Goal: Communication & Community: Answer question/provide support

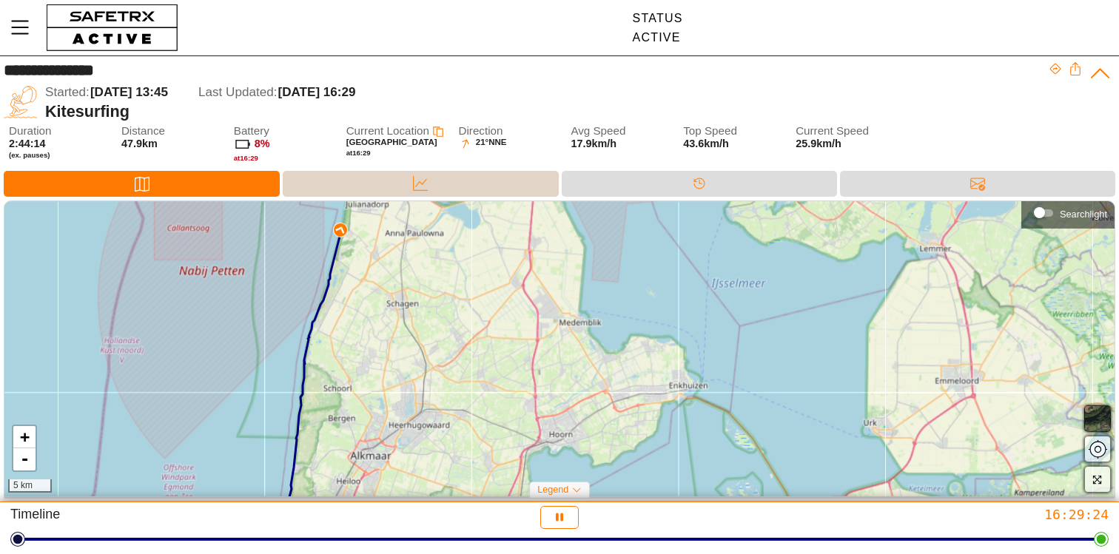
click at [382, 189] on div "Data" at bounding box center [420, 184] width 275 height 26
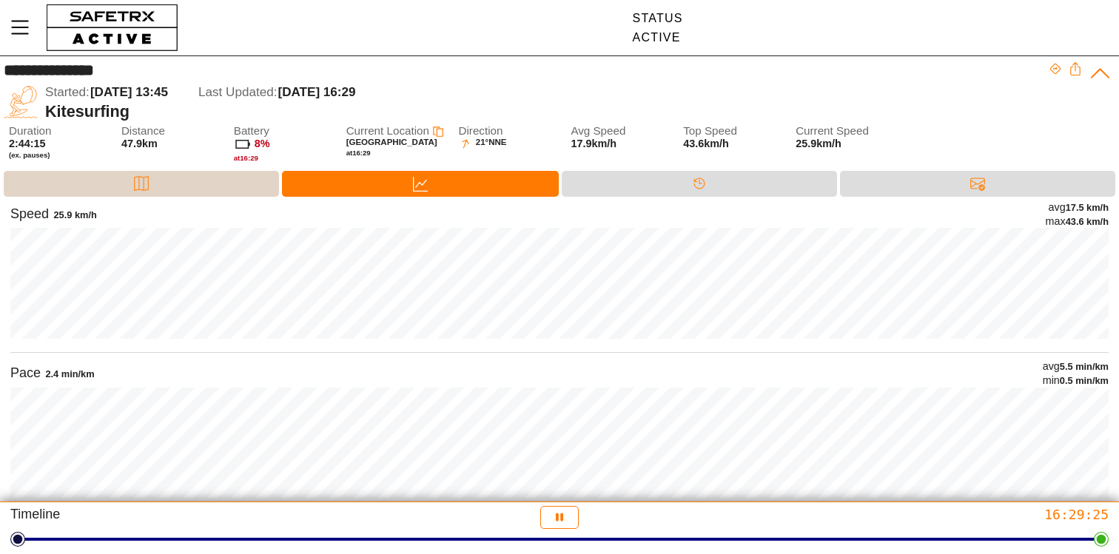
click at [239, 180] on div "Map" at bounding box center [141, 184] width 275 height 26
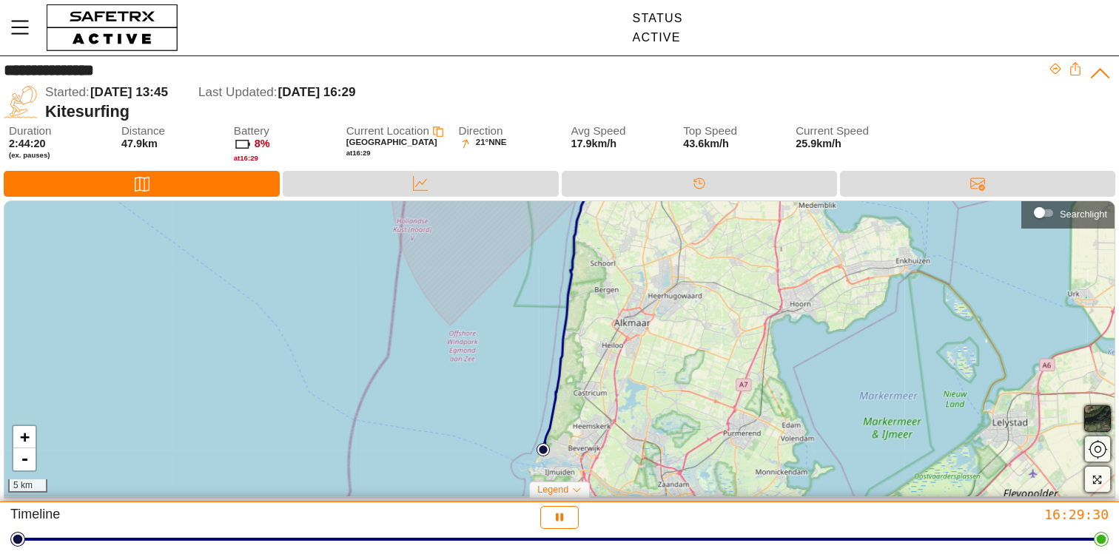
click at [868, 206] on div "+ - 5 km" at bounding box center [559, 348] width 1110 height 295
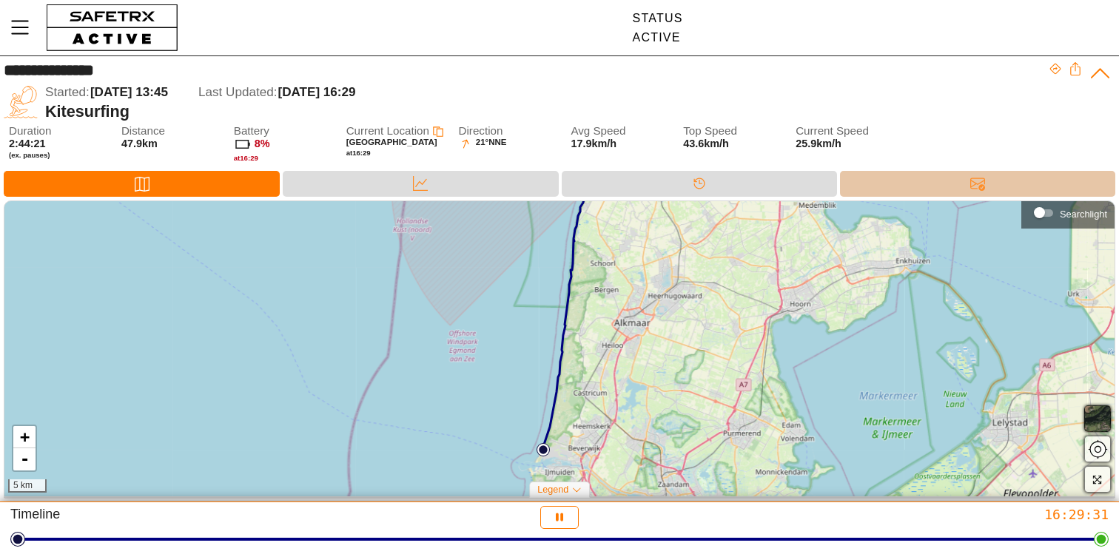
click at [877, 192] on div "Messages" at bounding box center [977, 184] width 275 height 26
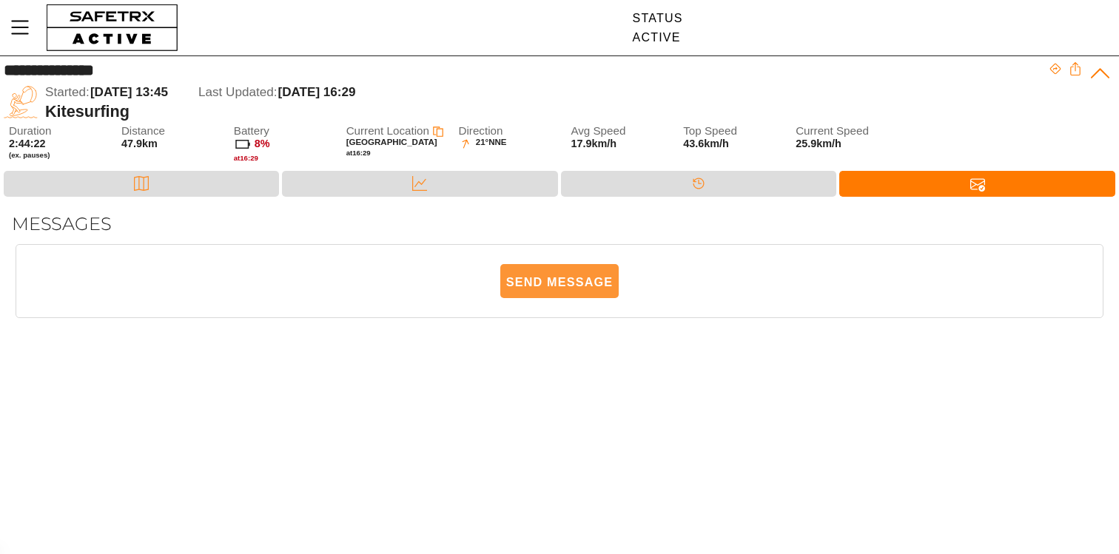
click at [543, 294] on span "Send Message" at bounding box center [559, 282] width 107 height 33
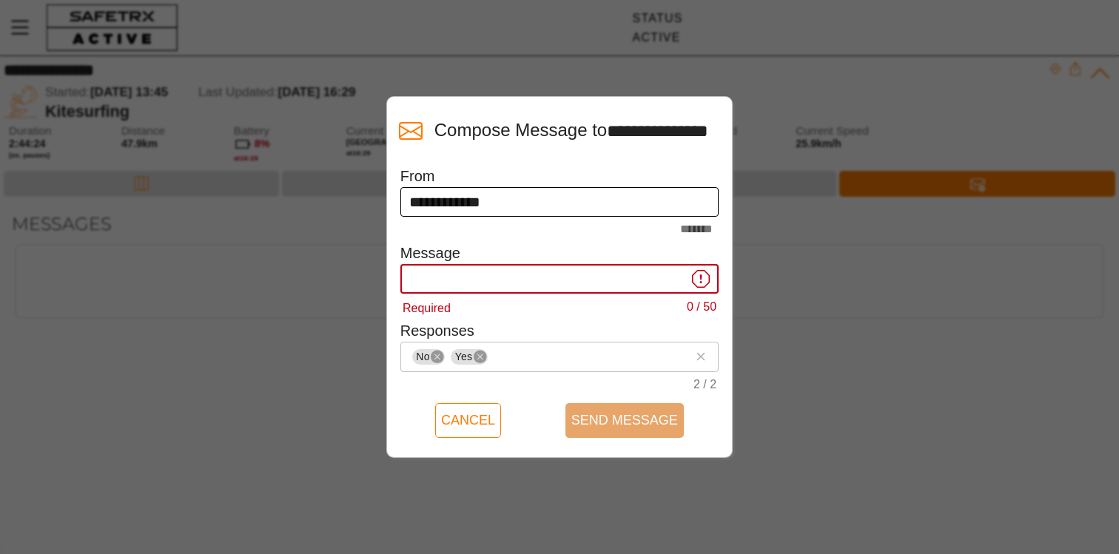
click at [512, 206] on input "**********" at bounding box center [559, 202] width 301 height 30
click at [474, 278] on input "Required 0 / 50" at bounding box center [548, 279] width 278 height 30
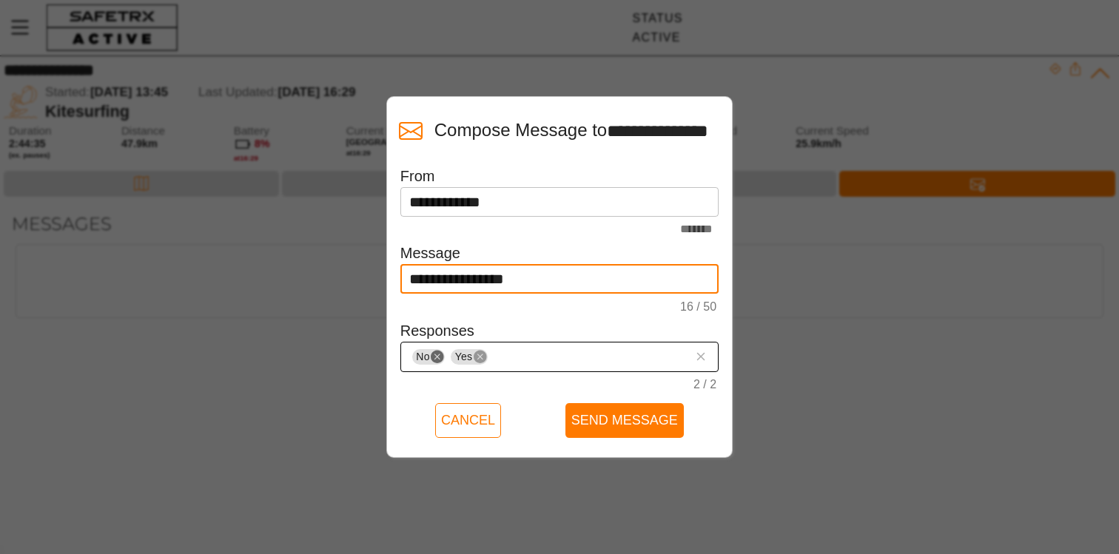
type input "**********"
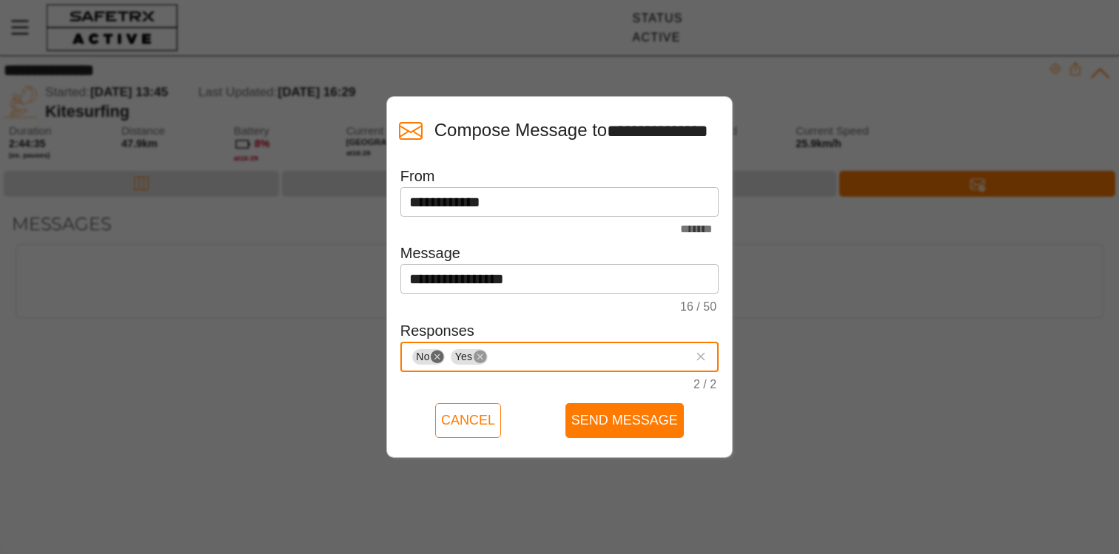
click at [431, 355] on icon "Remove" at bounding box center [437, 357] width 13 height 13
type input "Good"
click at [498, 387] on div "0 / 2" at bounding box center [559, 385] width 318 height 26
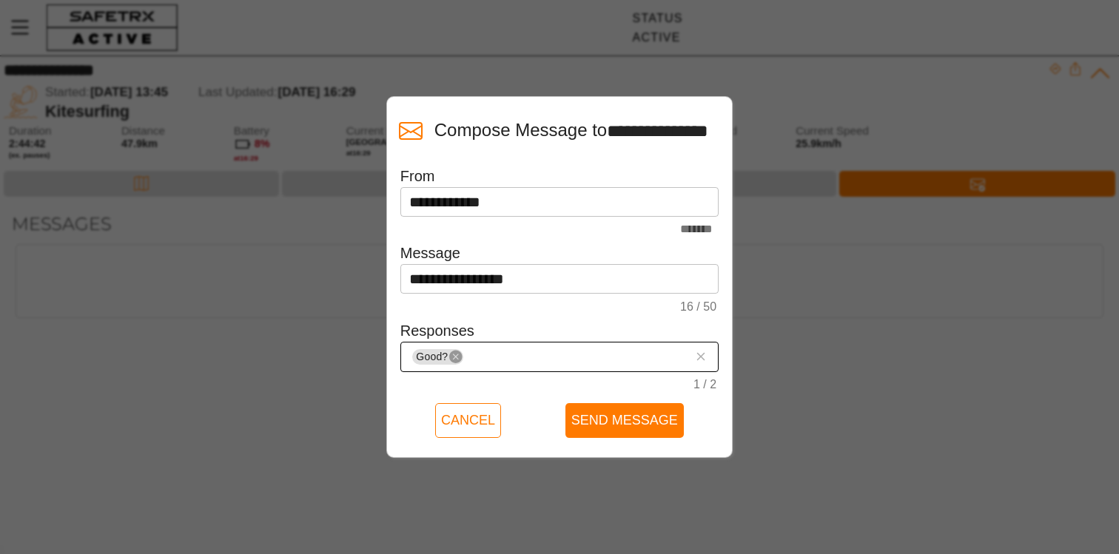
click at [504, 355] on input "Good? 1 / 2" at bounding box center [576, 357] width 221 height 18
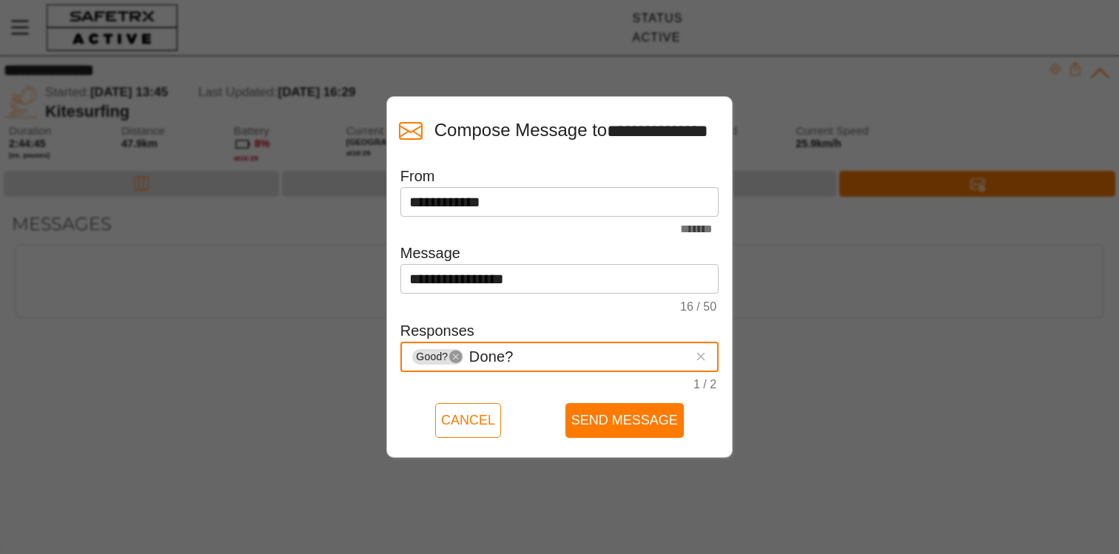
type input "Done?"
click at [519, 379] on div "1 / 2" at bounding box center [559, 385] width 318 height 26
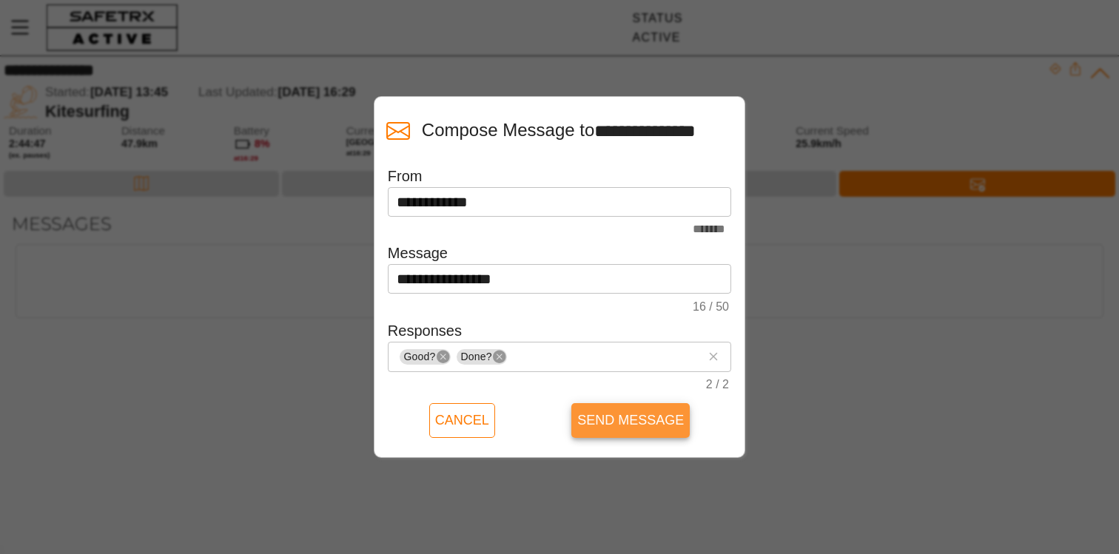
click at [609, 412] on span "Send Message" at bounding box center [630, 420] width 107 height 23
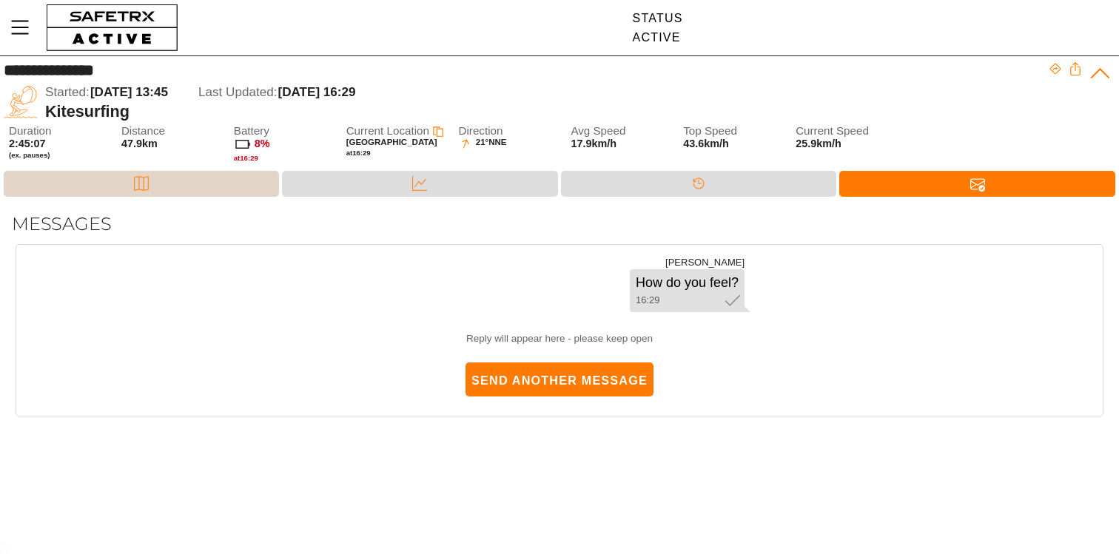
click at [211, 184] on div "Map" at bounding box center [141, 184] width 275 height 26
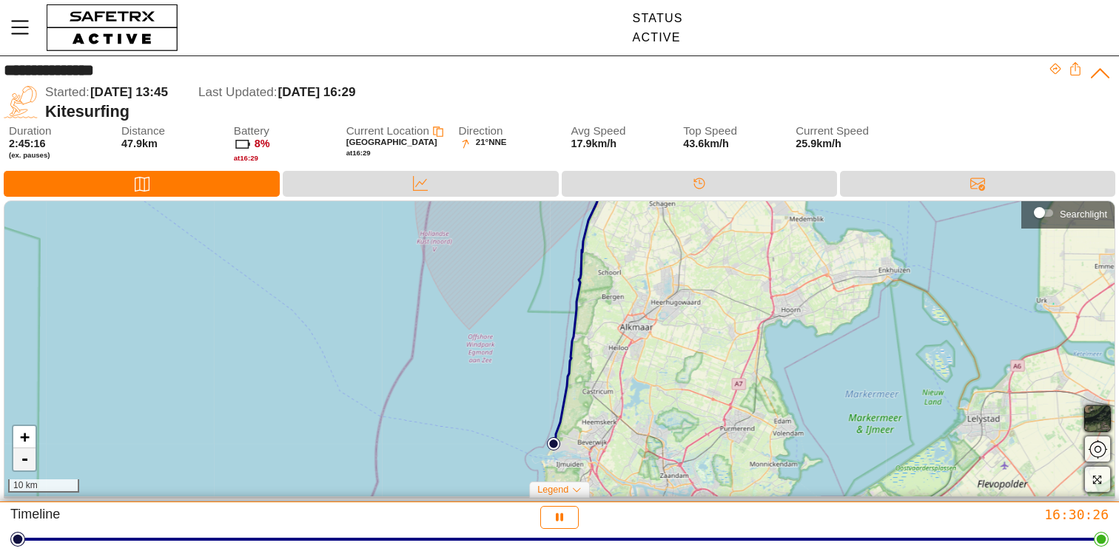
click at [20, 455] on link "-" at bounding box center [24, 460] width 22 height 22
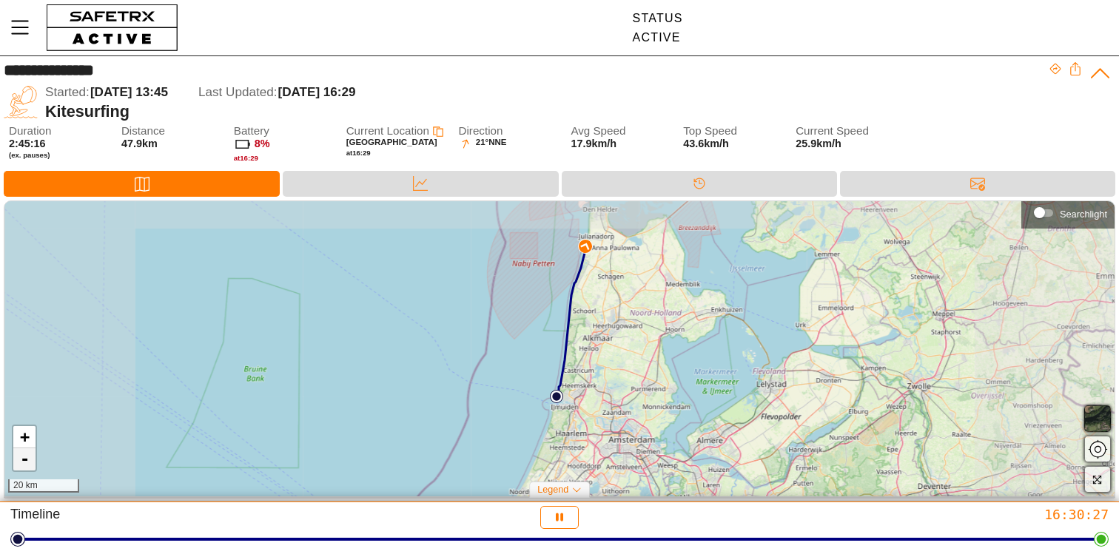
click at [20, 455] on link "-" at bounding box center [24, 460] width 22 height 22
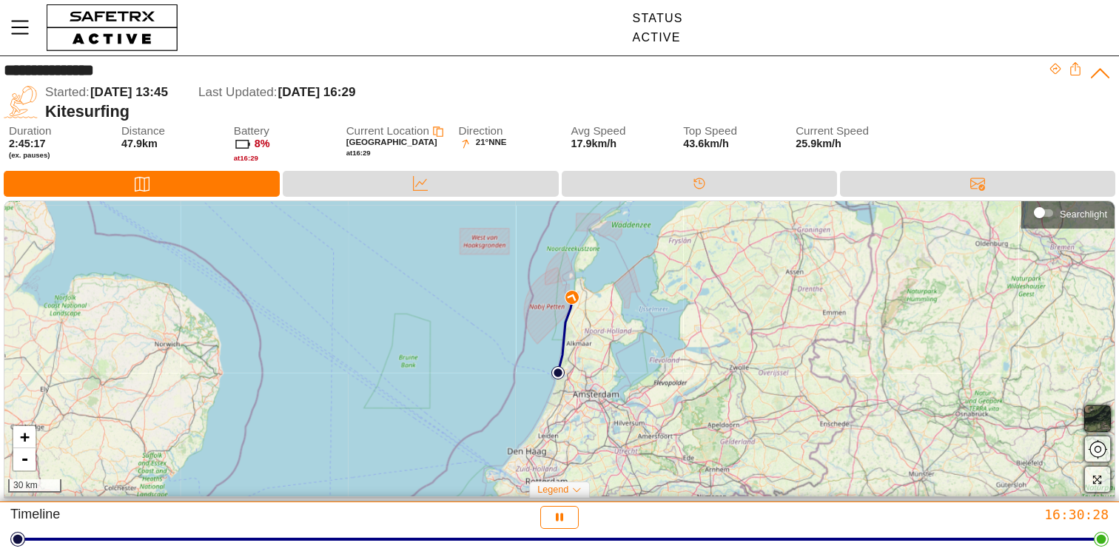
click at [478, 437] on div "+ - 30 km" at bounding box center [559, 348] width 1110 height 295
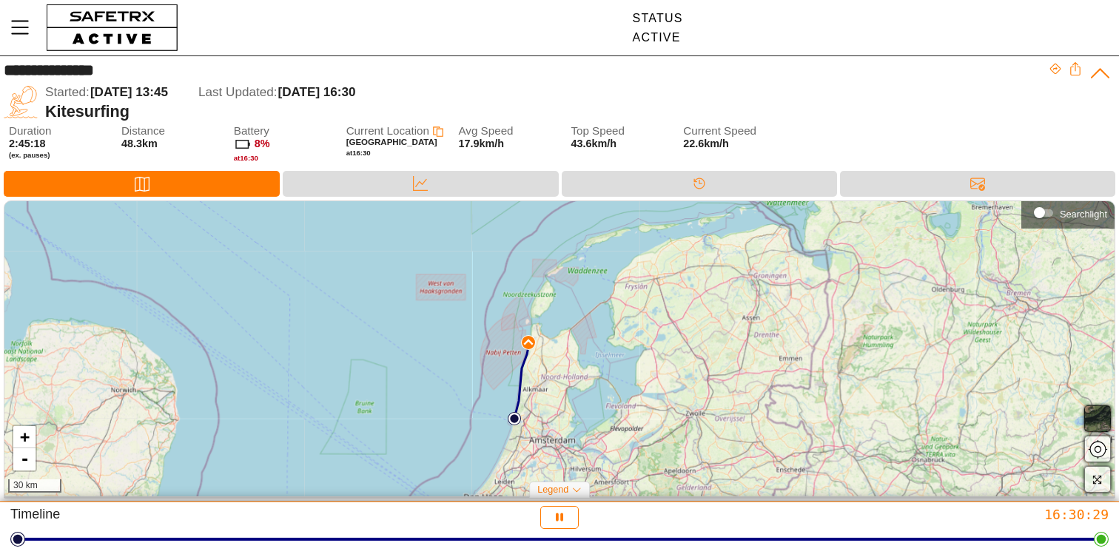
drag, startPoint x: 478, startPoint y: 437, endPoint x: 421, endPoint y: 499, distance: 83.8
click at [421, 499] on div "+ - 30 km Searchlight Legend Start Location Current Location" at bounding box center [559, 352] width 1119 height 302
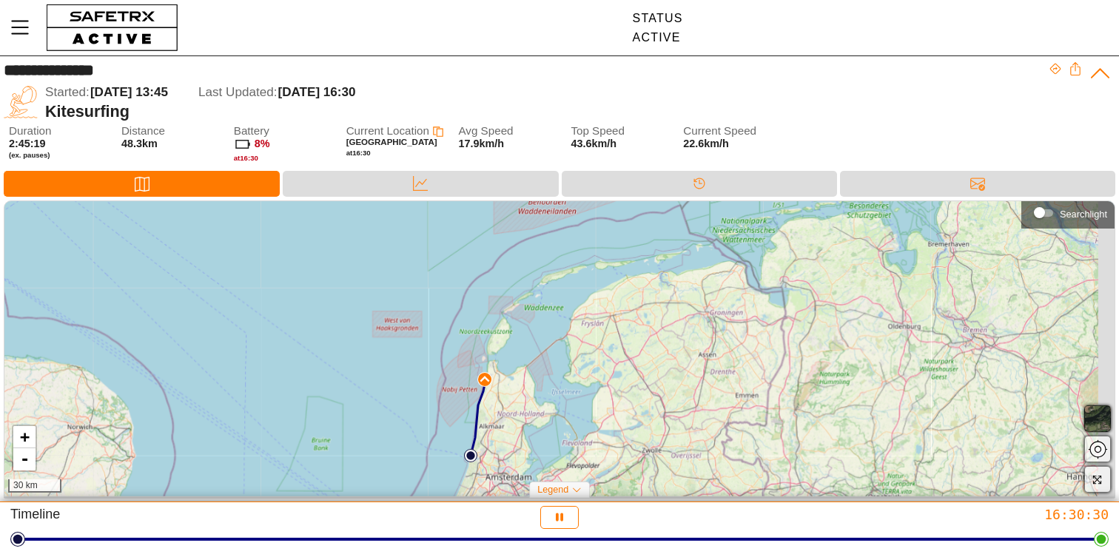
drag, startPoint x: 443, startPoint y: 395, endPoint x: 412, endPoint y: 417, distance: 38.8
click at [412, 417] on div "+ - 30 km" at bounding box center [559, 348] width 1110 height 295
click at [24, 443] on link "+" at bounding box center [24, 437] width 22 height 22
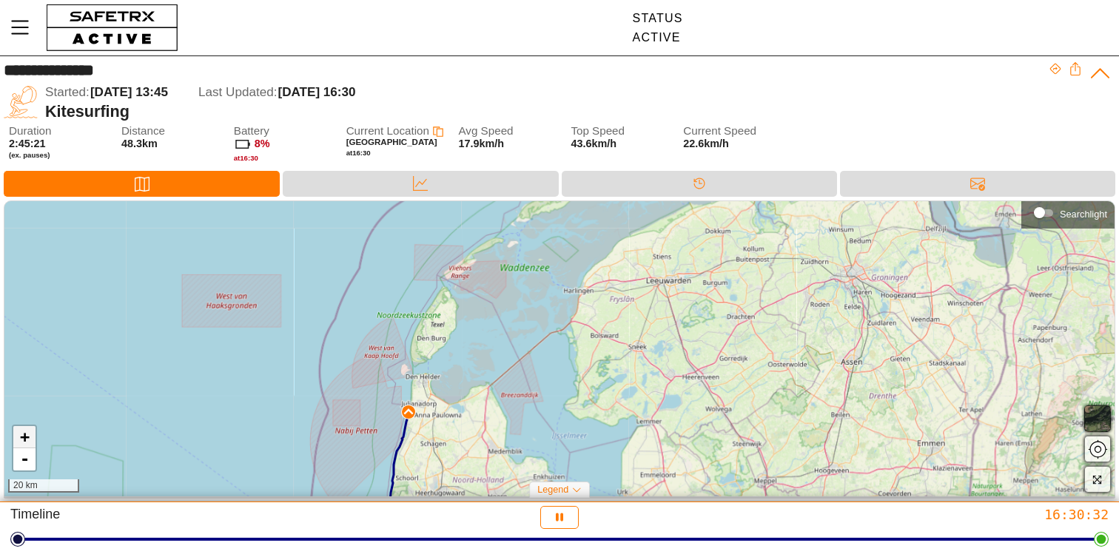
click at [24, 443] on link "+" at bounding box center [24, 437] width 22 height 22
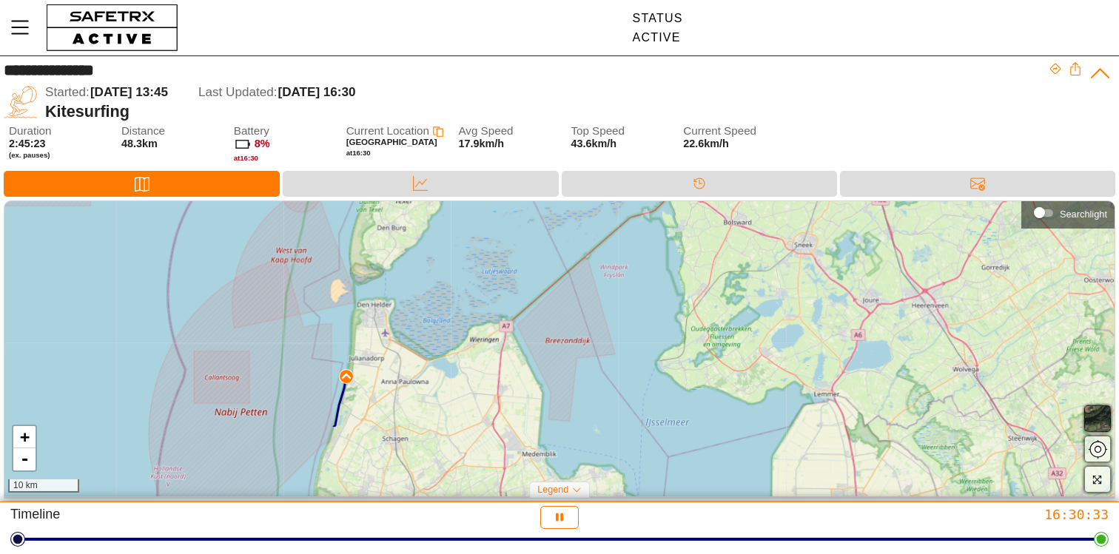
drag, startPoint x: 213, startPoint y: 429, endPoint x: 302, endPoint y: 328, distance: 134.8
click at [302, 328] on div "+ - 10 km" at bounding box center [559, 348] width 1110 height 295
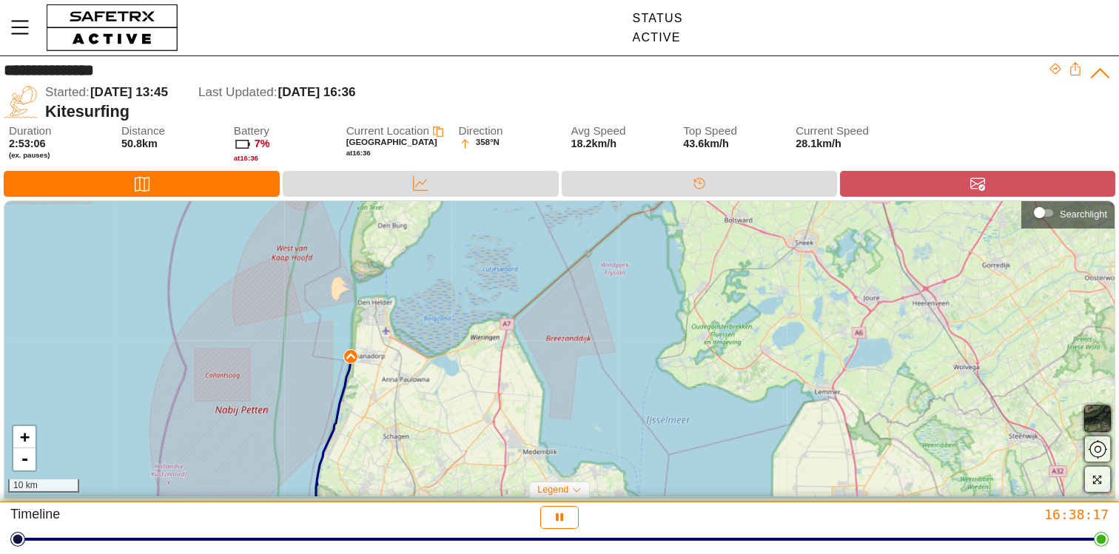
click at [904, 190] on div "Messages" at bounding box center [977, 184] width 275 height 26
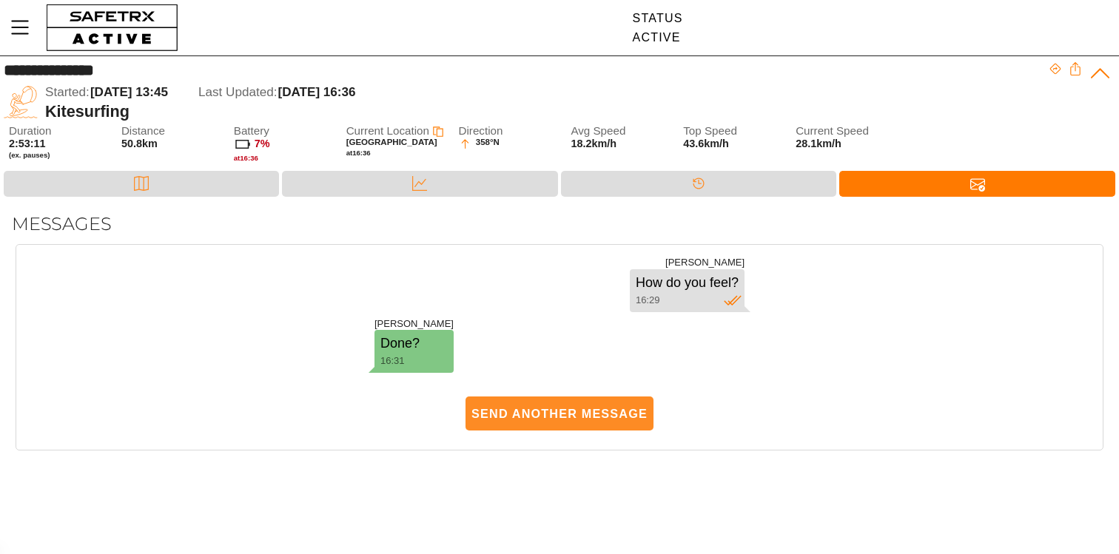
click at [532, 406] on span "Send Another Message" at bounding box center [559, 414] width 176 height 33
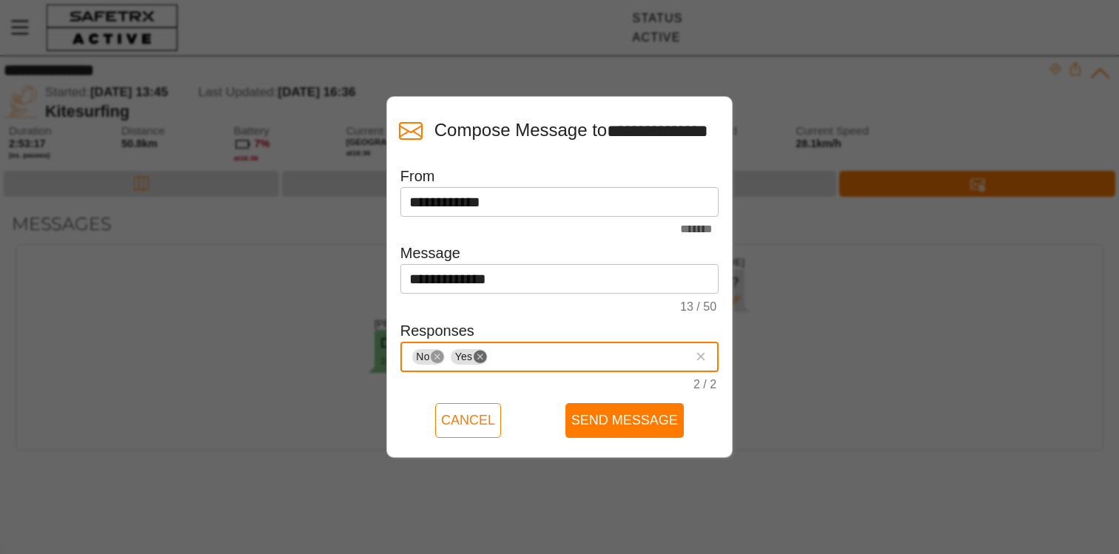
click at [474, 359] on icon "Remove" at bounding box center [480, 357] width 13 height 13
click at [431, 358] on icon "Remove" at bounding box center [437, 357] width 13 height 13
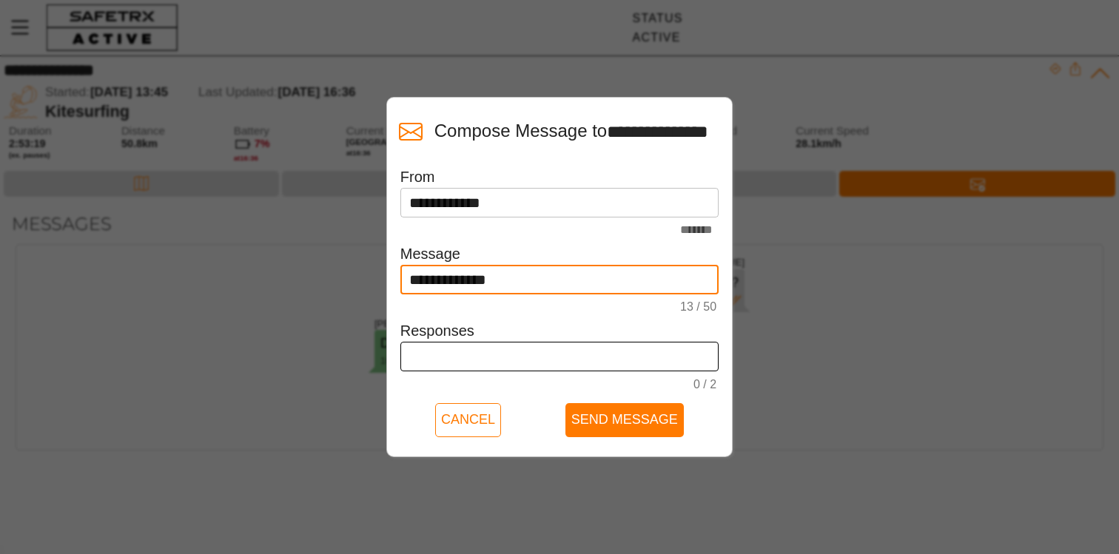
click at [514, 276] on input "**********" at bounding box center [559, 280] width 301 height 30
type input "**********"
click at [608, 420] on span "Send Message" at bounding box center [624, 420] width 107 height 23
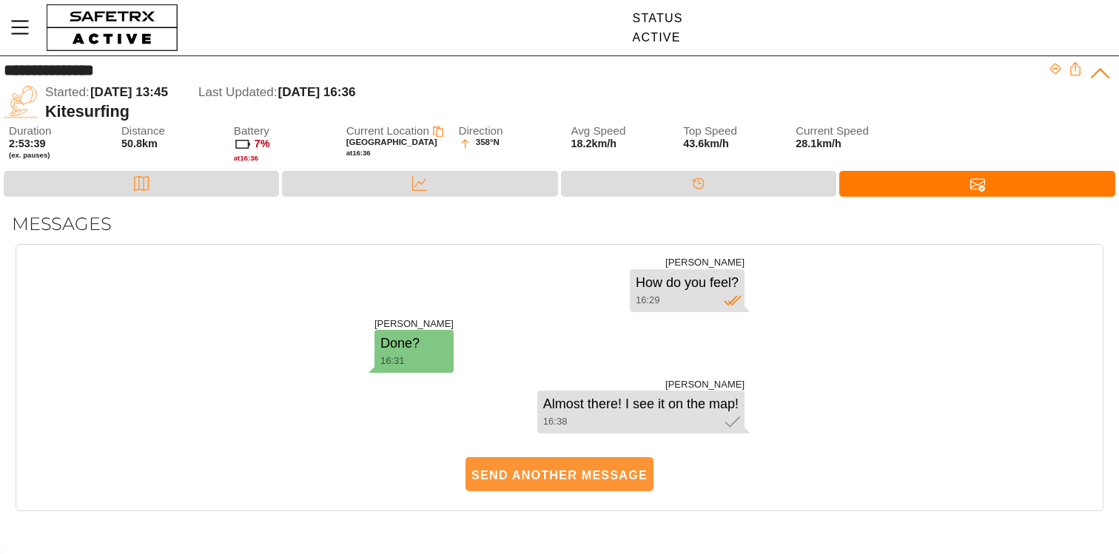
click at [583, 477] on span "Send Another Message" at bounding box center [559, 475] width 176 height 33
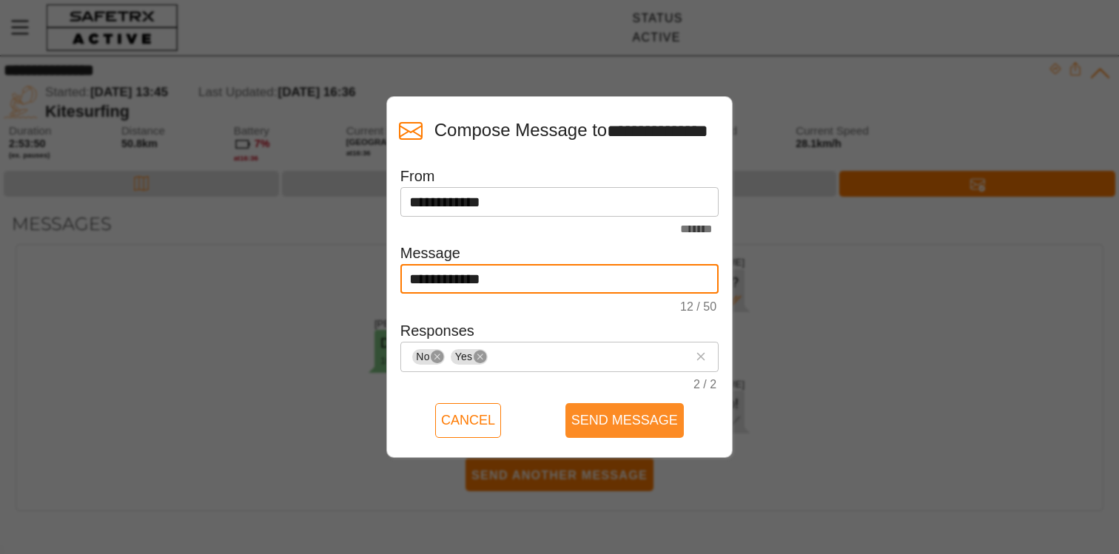
type input "**********"
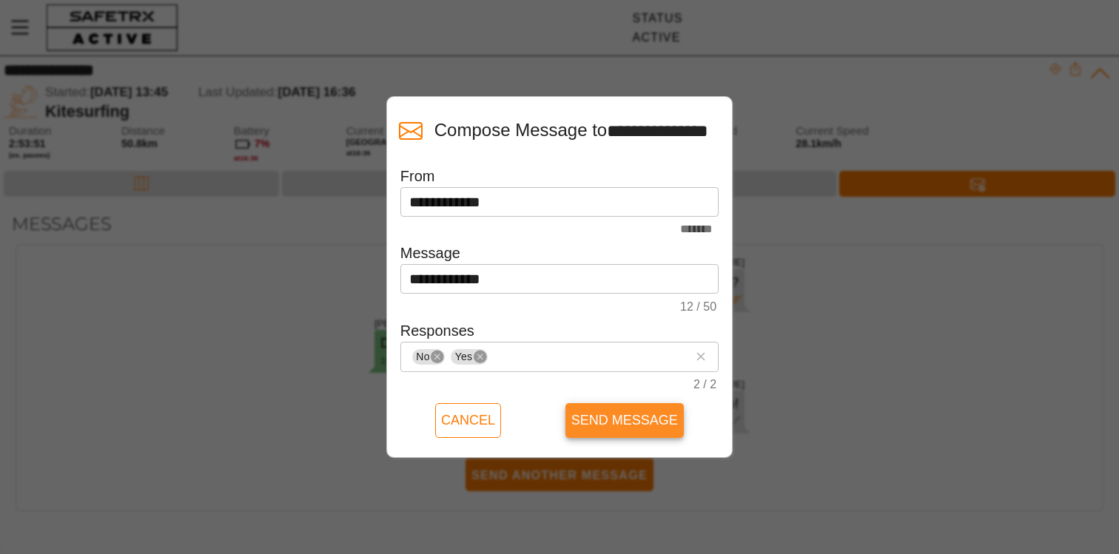
click at [628, 418] on span "Send Message" at bounding box center [624, 420] width 107 height 23
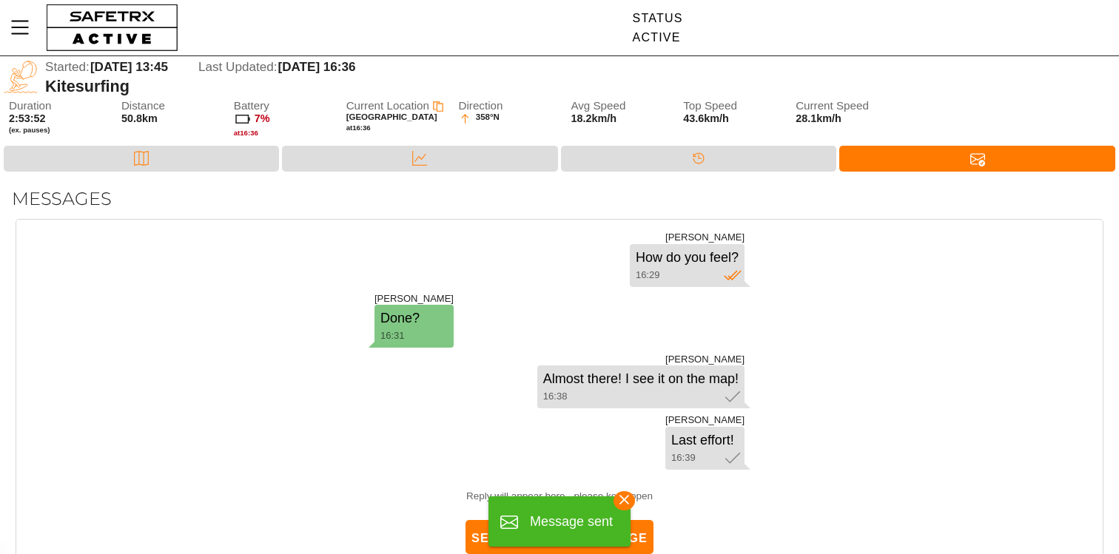
scroll to position [61, 0]
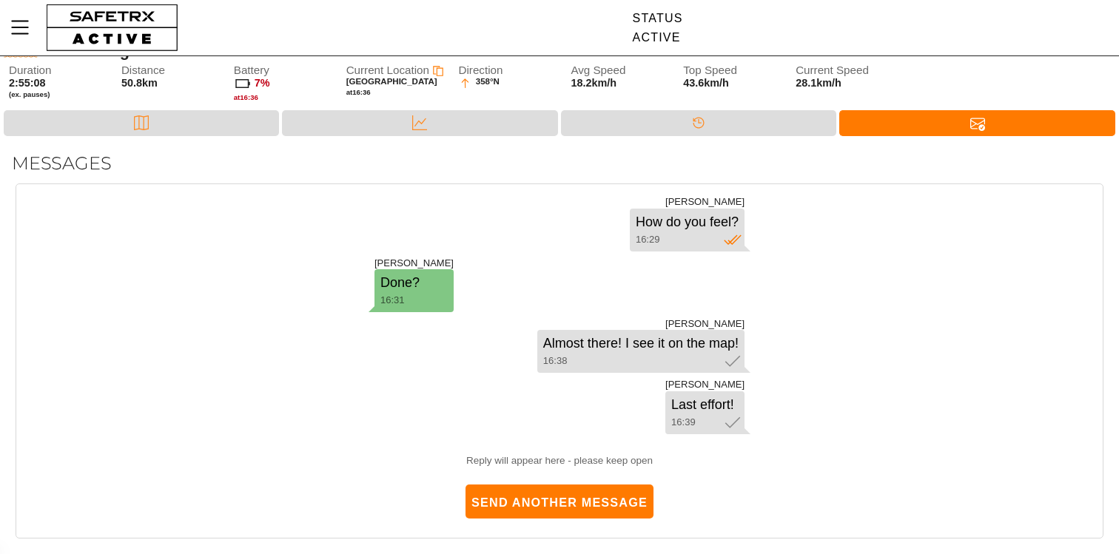
click at [528, 365] on div "[PERSON_NAME] Almost there! I see it on the map! 16:38" at bounding box center [560, 345] width 370 height 55
click at [432, 389] on div "[PERSON_NAME] Last effort! 16:39" at bounding box center [560, 406] width 370 height 55
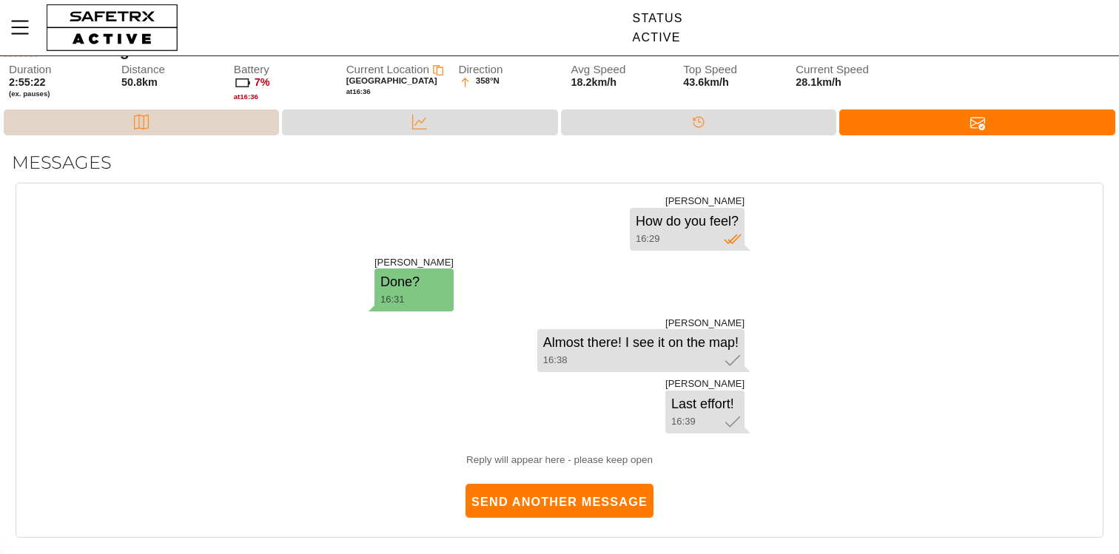
click at [67, 129] on div "Map" at bounding box center [141, 123] width 275 height 26
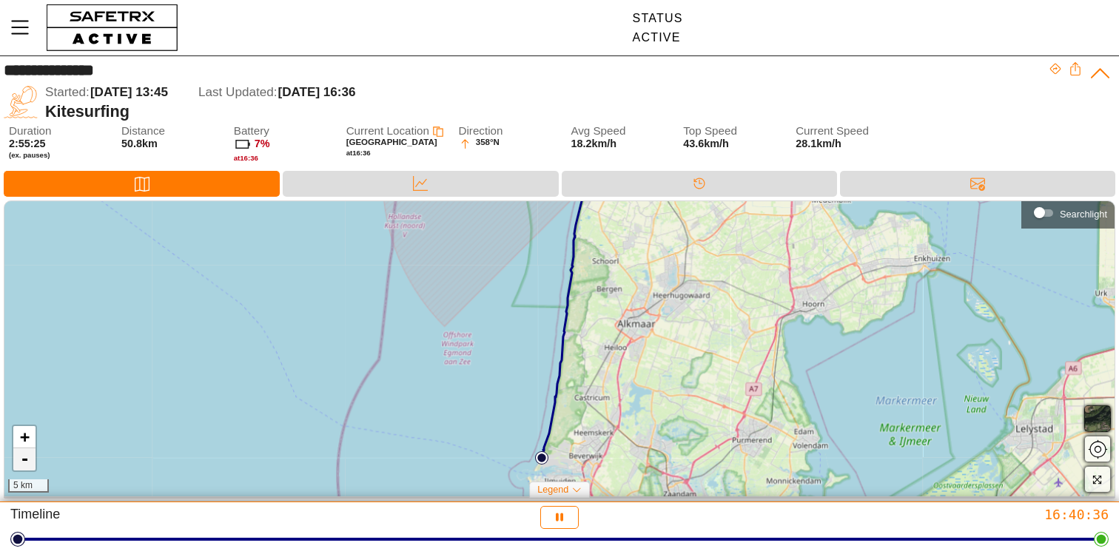
click at [21, 466] on link "-" at bounding box center [24, 460] width 22 height 22
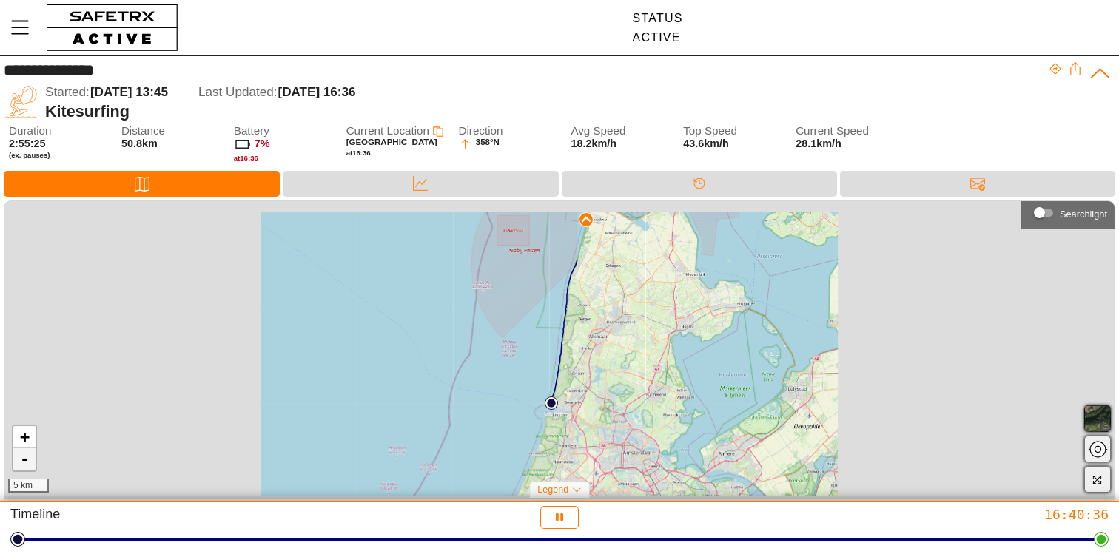
click at [21, 466] on link "-" at bounding box center [24, 460] width 22 height 22
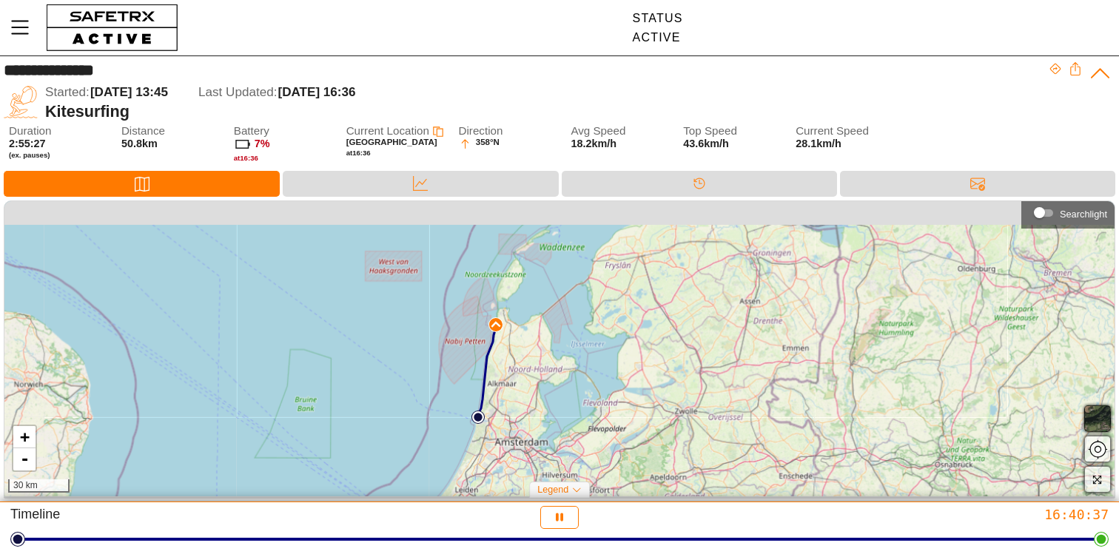
drag, startPoint x: 558, startPoint y: 332, endPoint x: 457, endPoint y: 386, distance: 114.2
click at [457, 386] on div "+ - 30 km" at bounding box center [559, 348] width 1110 height 295
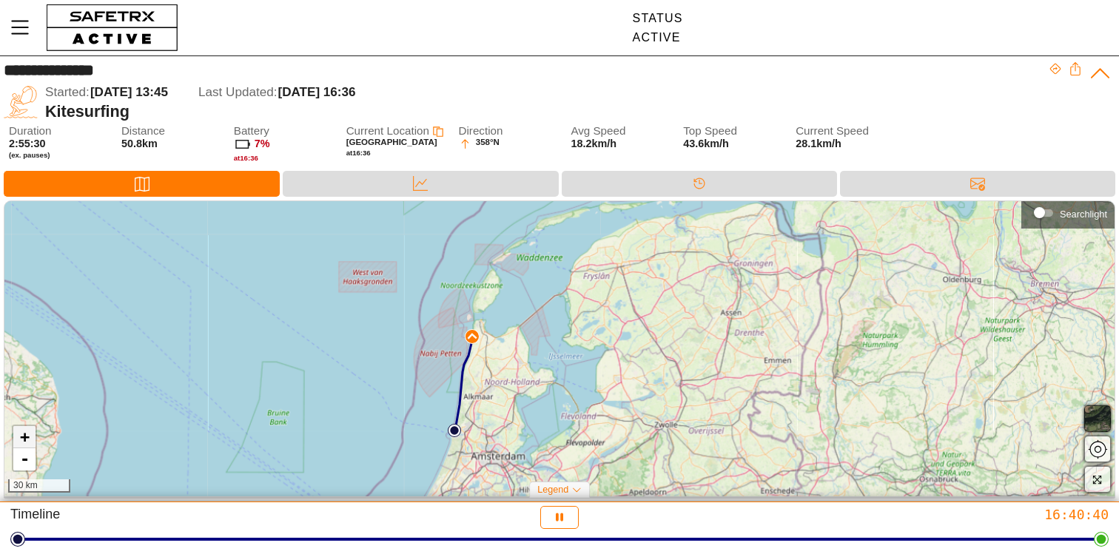
click at [28, 438] on link "+" at bounding box center [24, 437] width 22 height 22
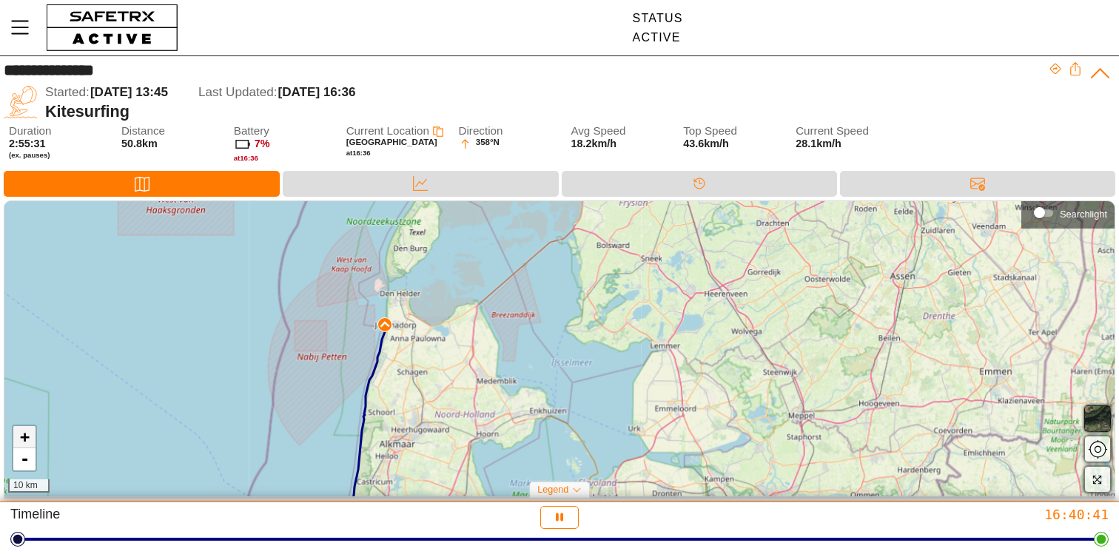
click at [28, 438] on link "+" at bounding box center [24, 437] width 22 height 22
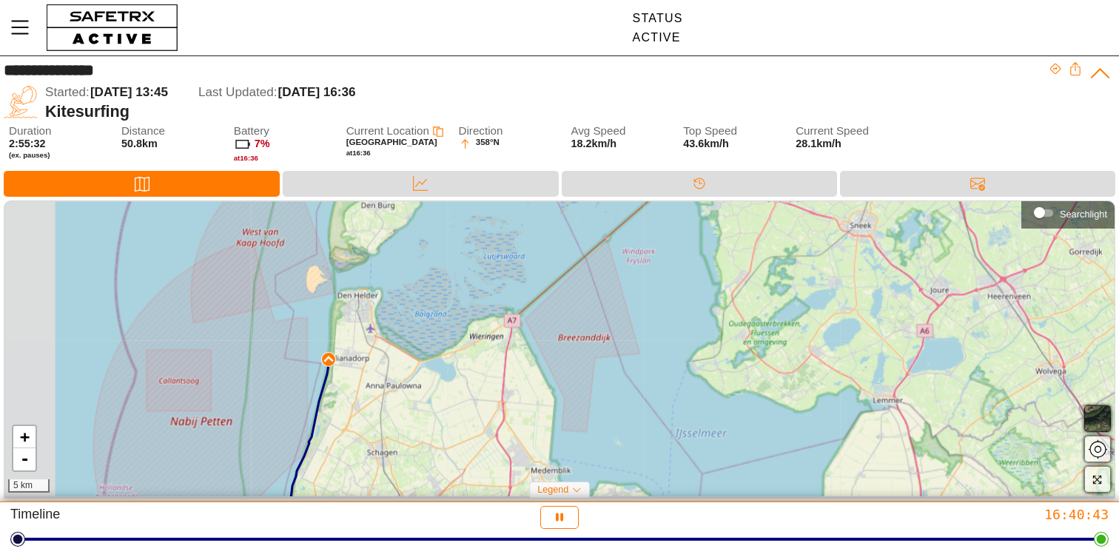
drag, startPoint x: 270, startPoint y: 346, endPoint x: 388, endPoint y: 405, distance: 131.4
click at [388, 405] on div "+ - 5 km" at bounding box center [559, 348] width 1110 height 295
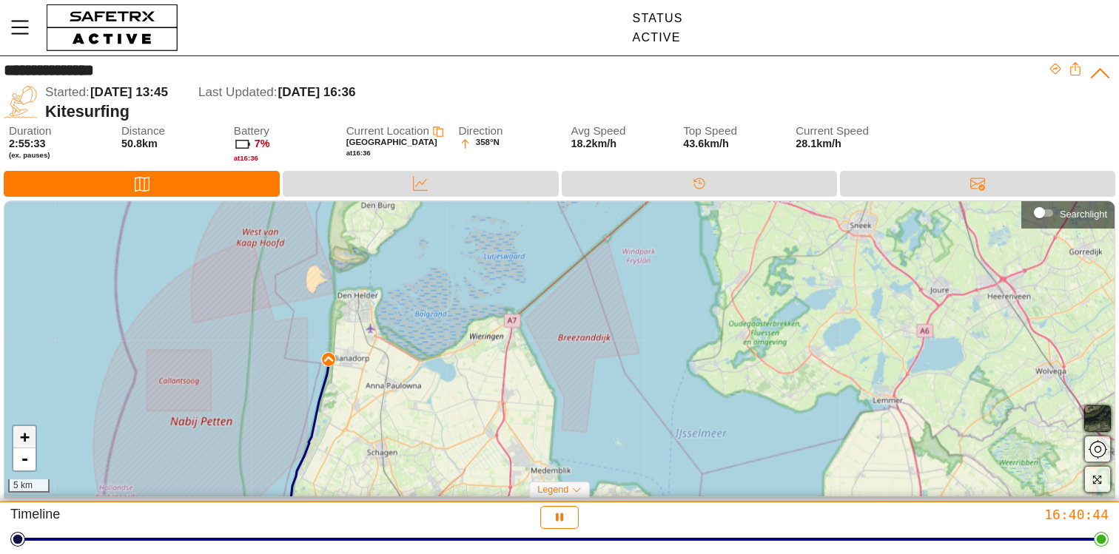
click at [24, 440] on link "+" at bounding box center [24, 437] width 22 height 22
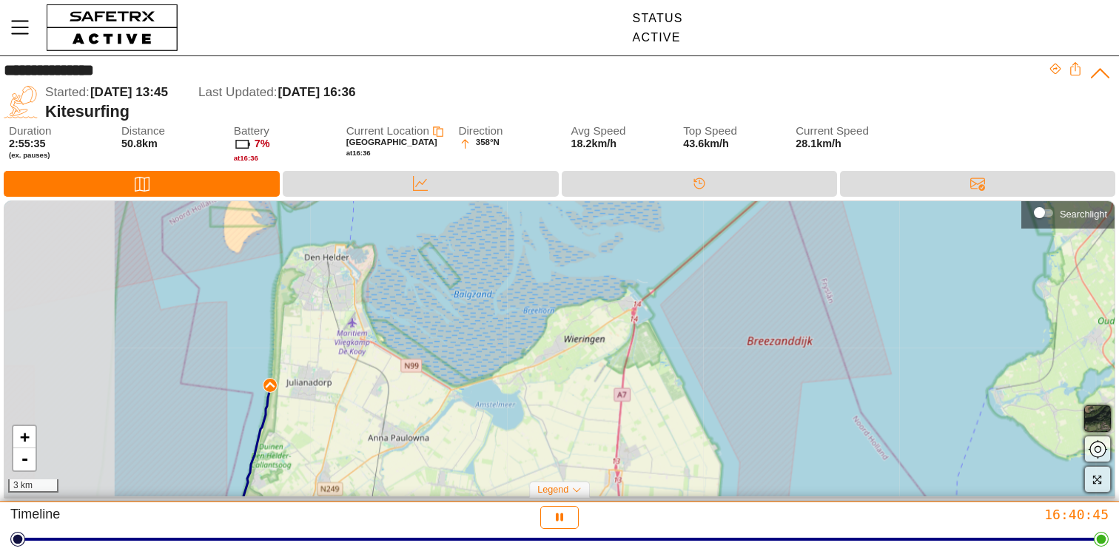
drag, startPoint x: 238, startPoint y: 375, endPoint x: 409, endPoint y: 391, distance: 171.7
click at [409, 391] on div "+ - 3 km" at bounding box center [559, 348] width 1110 height 295
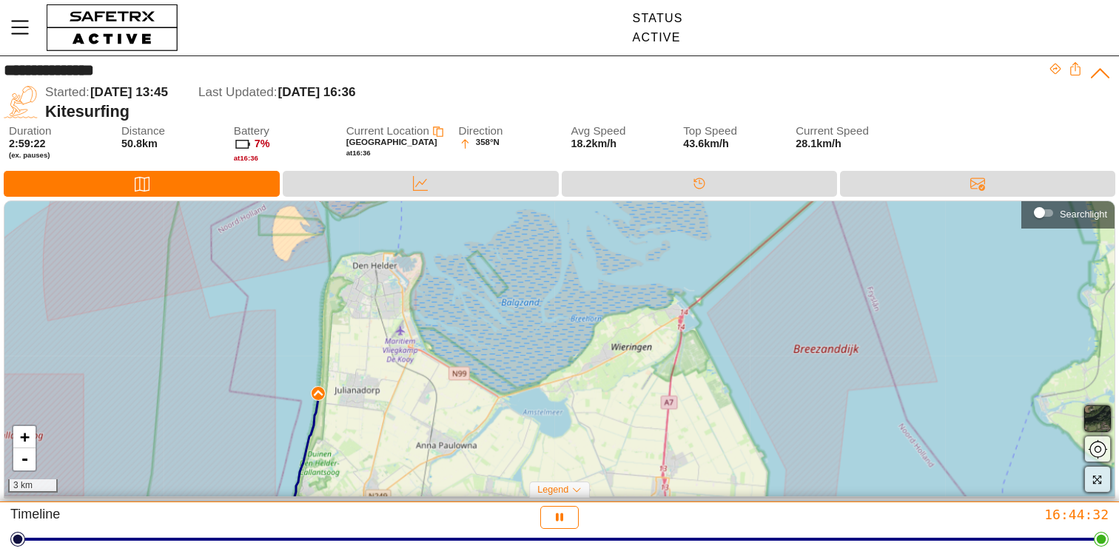
drag, startPoint x: 272, startPoint y: 385, endPoint x: 343, endPoint y: 392, distance: 71.4
click at [323, 392] on img at bounding box center [318, 393] width 10 height 10
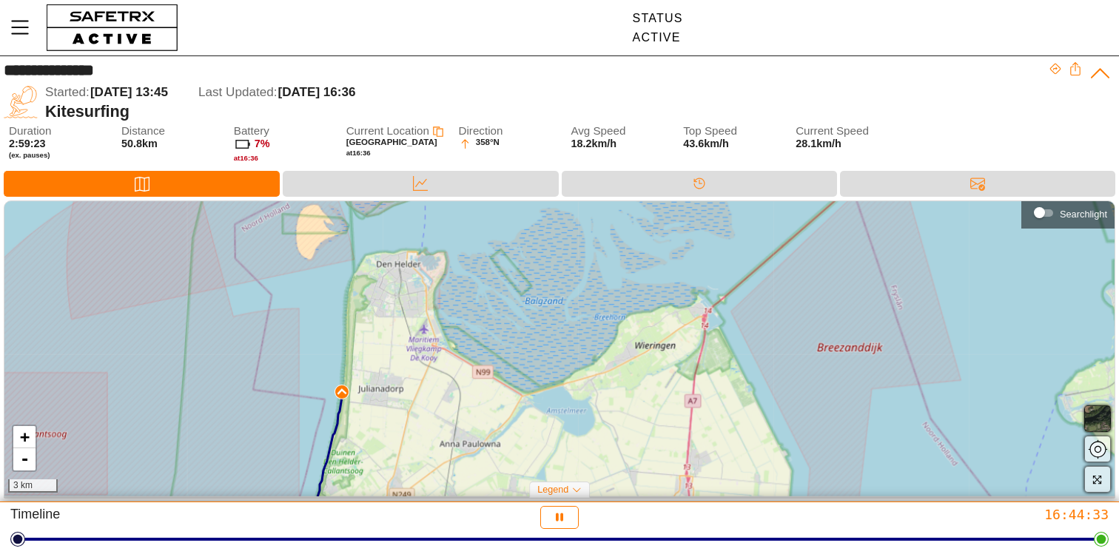
click at [340, 314] on div "+ - 3 km" at bounding box center [559, 348] width 1110 height 295
click at [395, 182] on div "Data" at bounding box center [420, 184] width 275 height 26
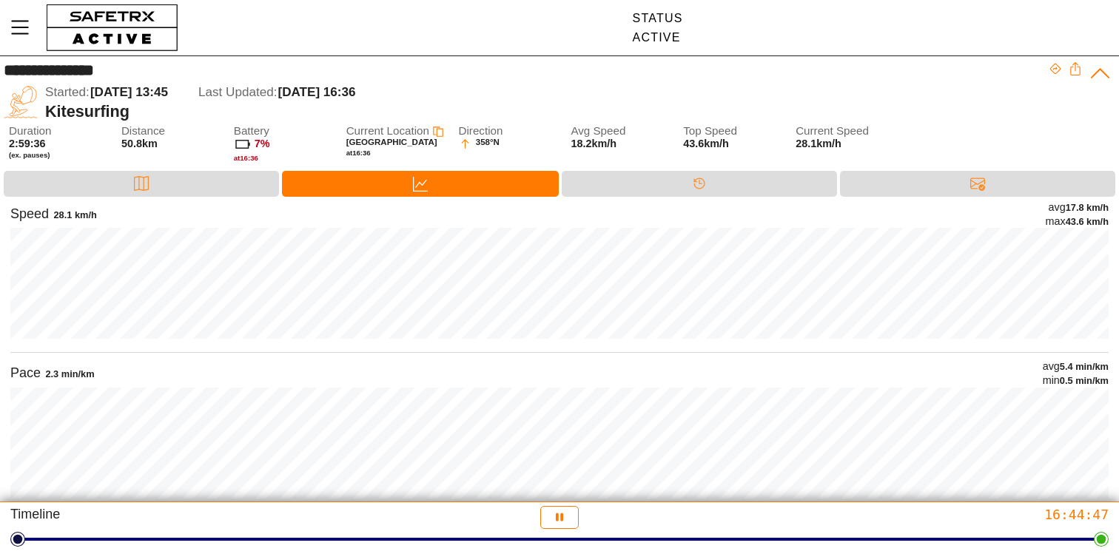
click at [279, 182] on div "Map Data Timeline Messages" at bounding box center [560, 184] width 1112 height 26
click at [255, 183] on div "Map" at bounding box center [141, 184] width 275 height 26
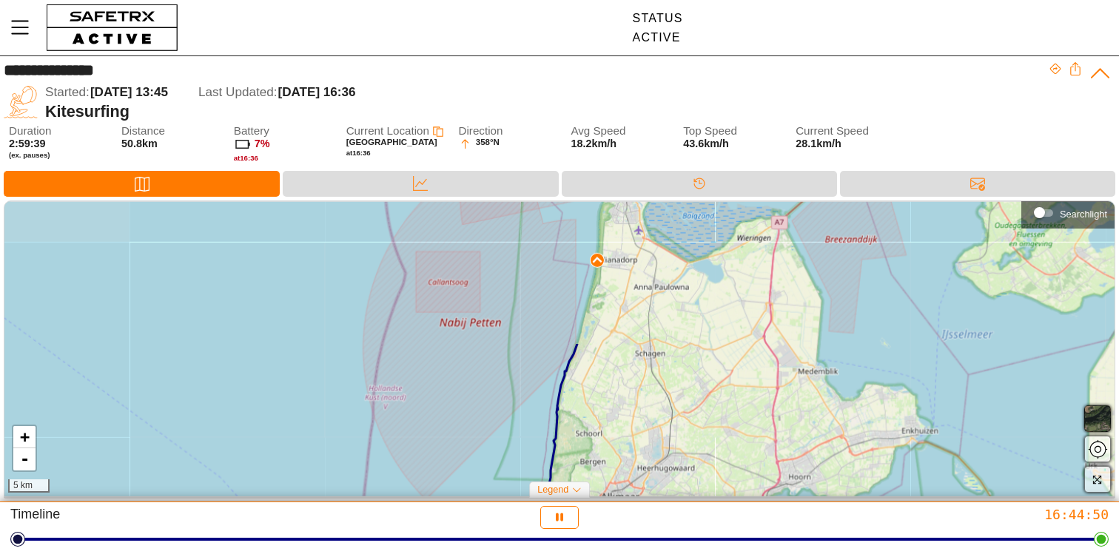
drag, startPoint x: 644, startPoint y: 293, endPoint x: 625, endPoint y: 466, distance: 173.5
click at [625, 466] on div "+ - 5 km" at bounding box center [559, 348] width 1110 height 295
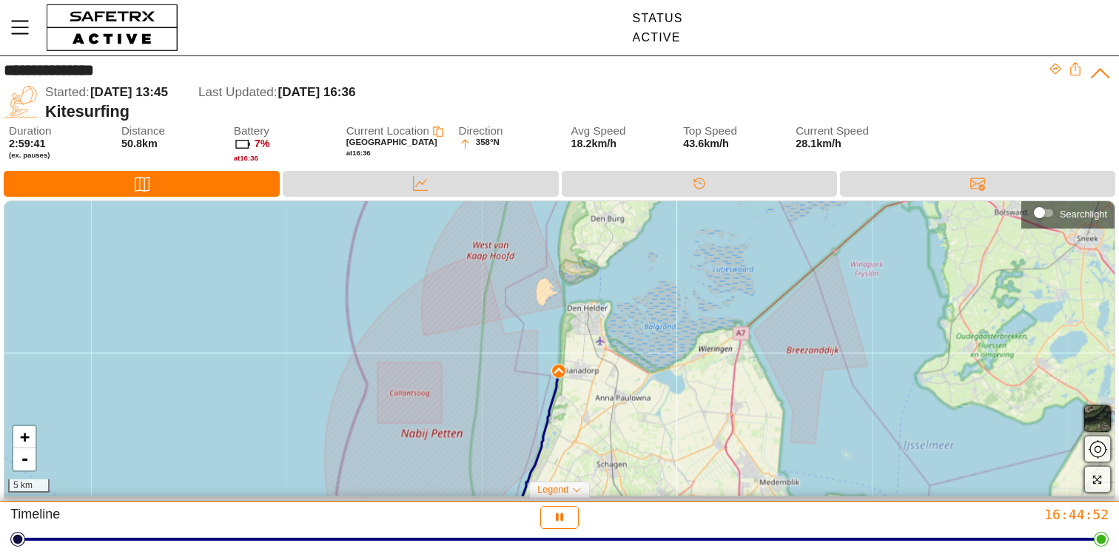
drag, startPoint x: 631, startPoint y: 365, endPoint x: 593, endPoint y: 476, distance: 117.5
click at [593, 476] on div "+ - 5 km" at bounding box center [559, 348] width 1110 height 295
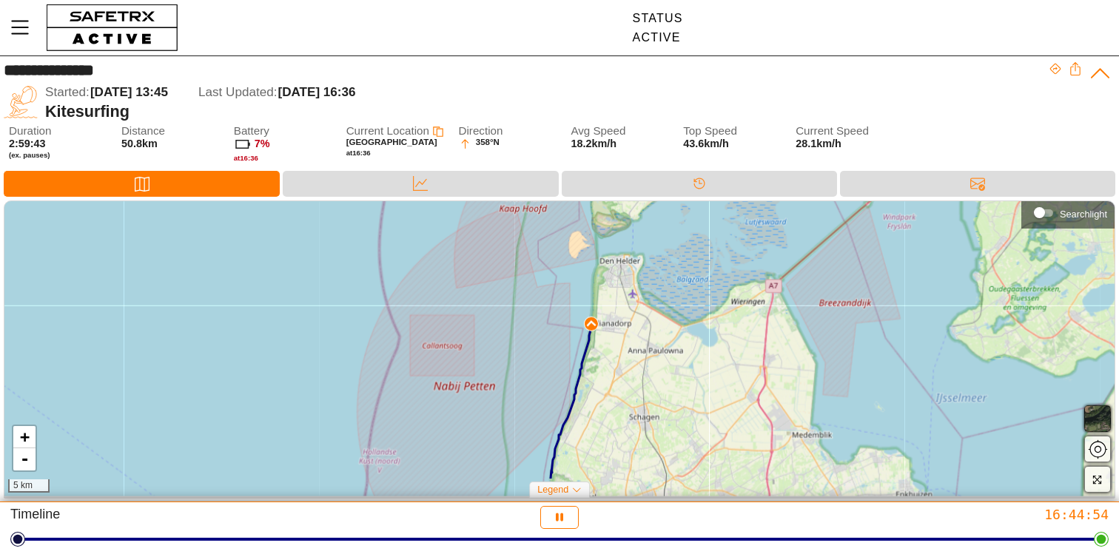
drag, startPoint x: 617, startPoint y: 439, endPoint x: 649, endPoint y: 393, distance: 55.8
click at [649, 393] on div "+ - 5 km" at bounding box center [559, 348] width 1110 height 295
click at [882, 175] on div "Messages" at bounding box center [977, 184] width 275 height 26
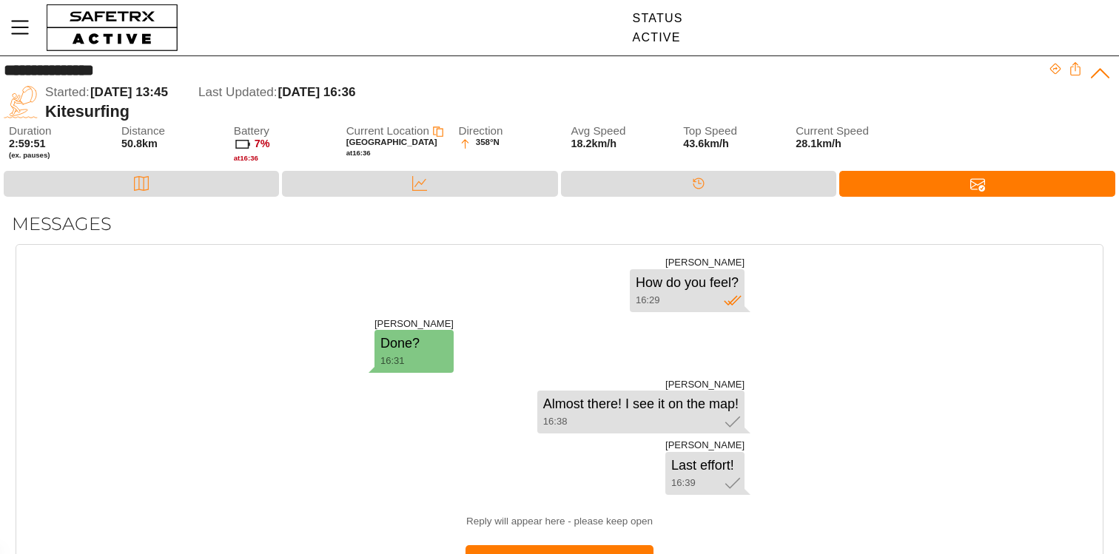
scroll to position [61, 0]
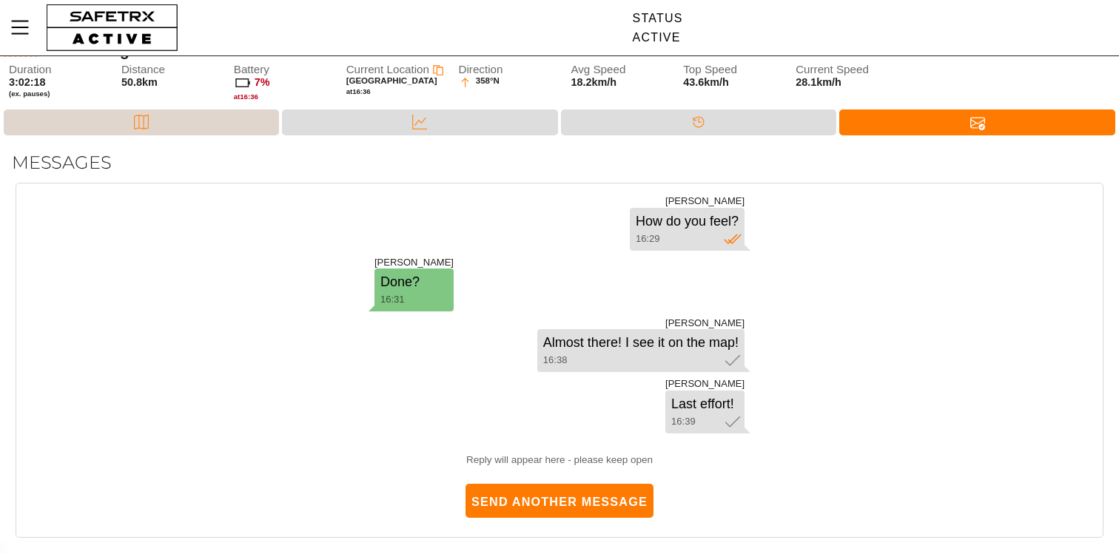
click at [181, 118] on div "Map" at bounding box center [141, 123] width 275 height 26
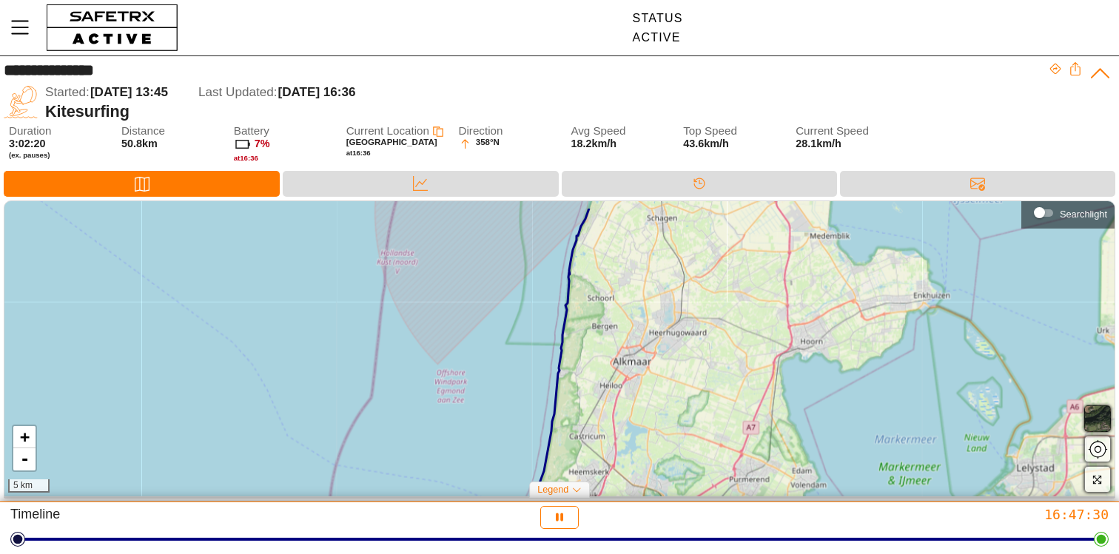
drag, startPoint x: 543, startPoint y: 346, endPoint x: 520, endPoint y: 578, distance: 233.5
click at [520, 554] on html "**********" at bounding box center [559, 277] width 1119 height 554
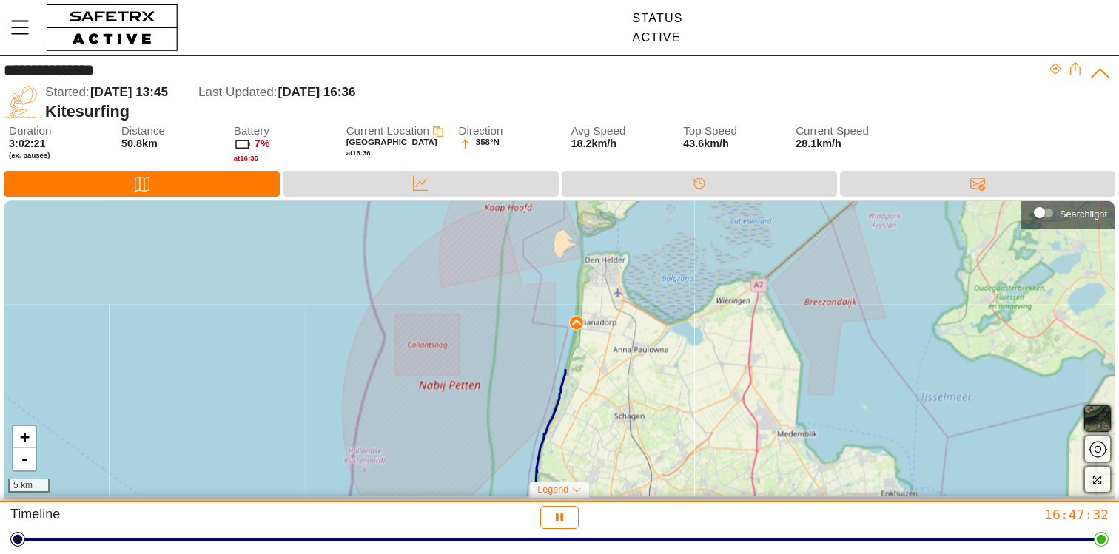
drag, startPoint x: 568, startPoint y: 369, endPoint x: 536, endPoint y: 567, distance: 201.0
click at [536, 554] on html "**********" at bounding box center [559, 277] width 1119 height 554
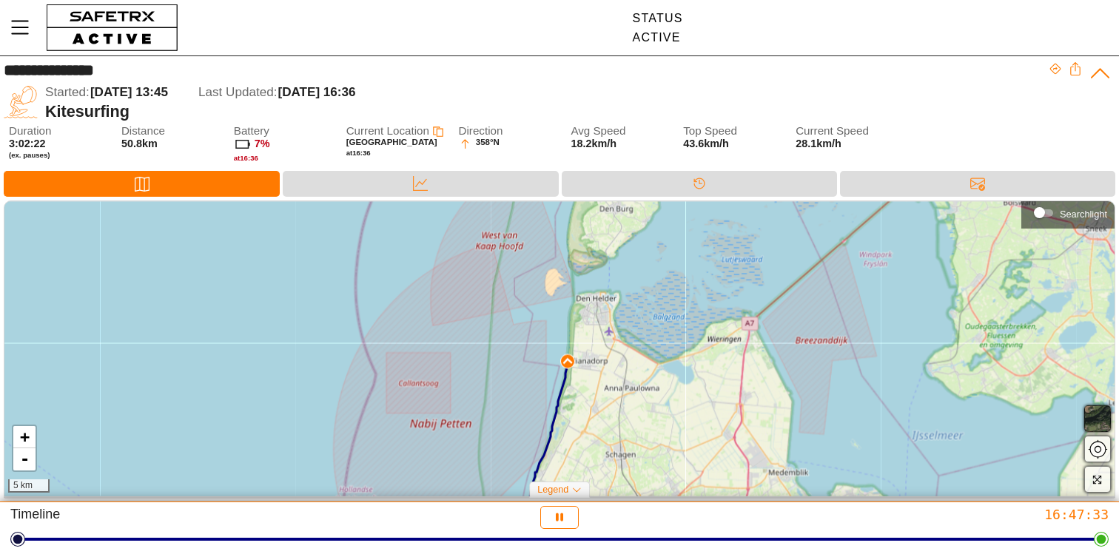
drag, startPoint x: 577, startPoint y: 386, endPoint x: 563, endPoint y: 435, distance: 51.5
click at [563, 435] on div "+ - 5 km" at bounding box center [559, 348] width 1110 height 295
